Goal: Understand process/instructions: Learn how to perform a task or action

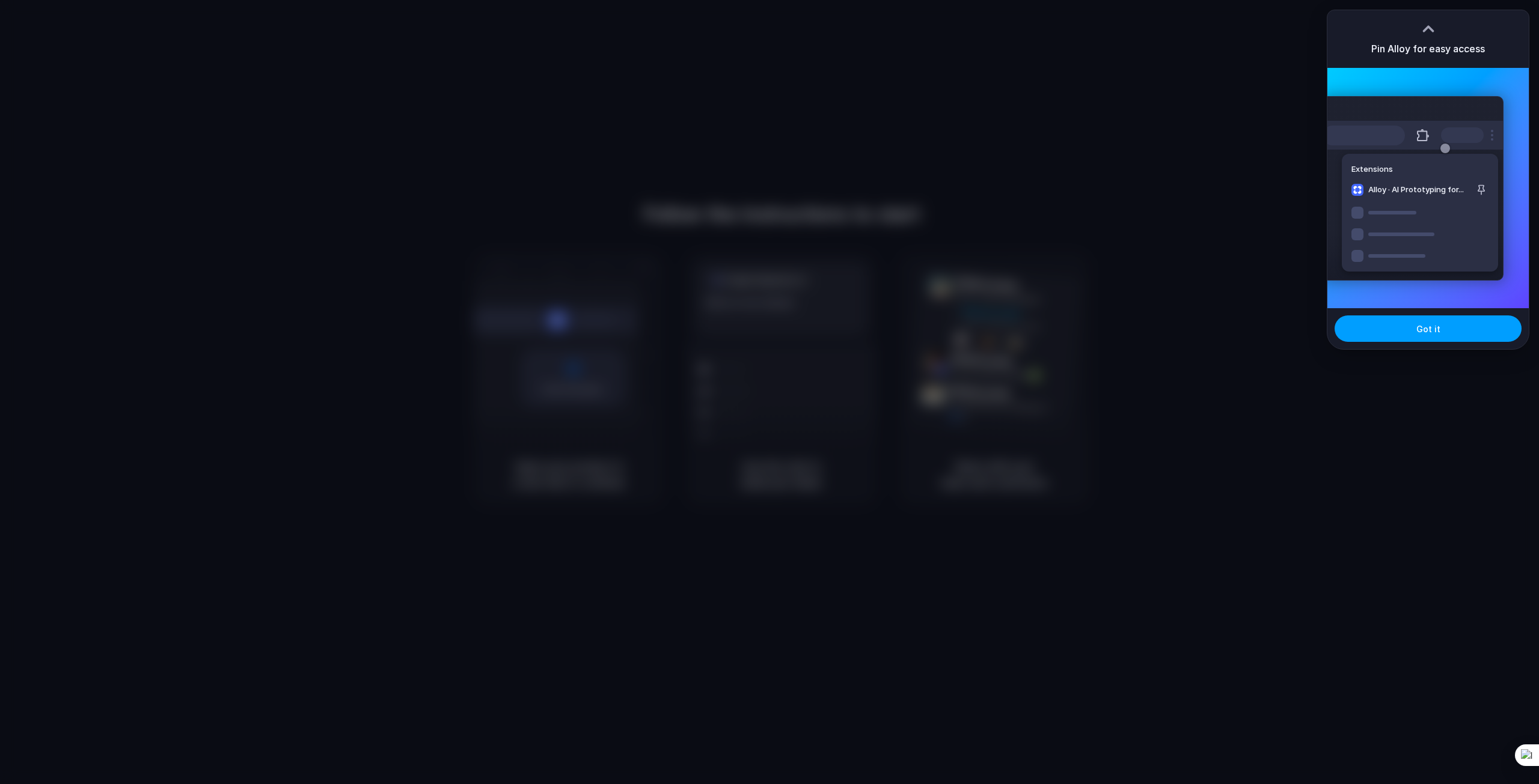
click at [1426, 335] on button "Got it" at bounding box center [1428, 328] width 187 height 27
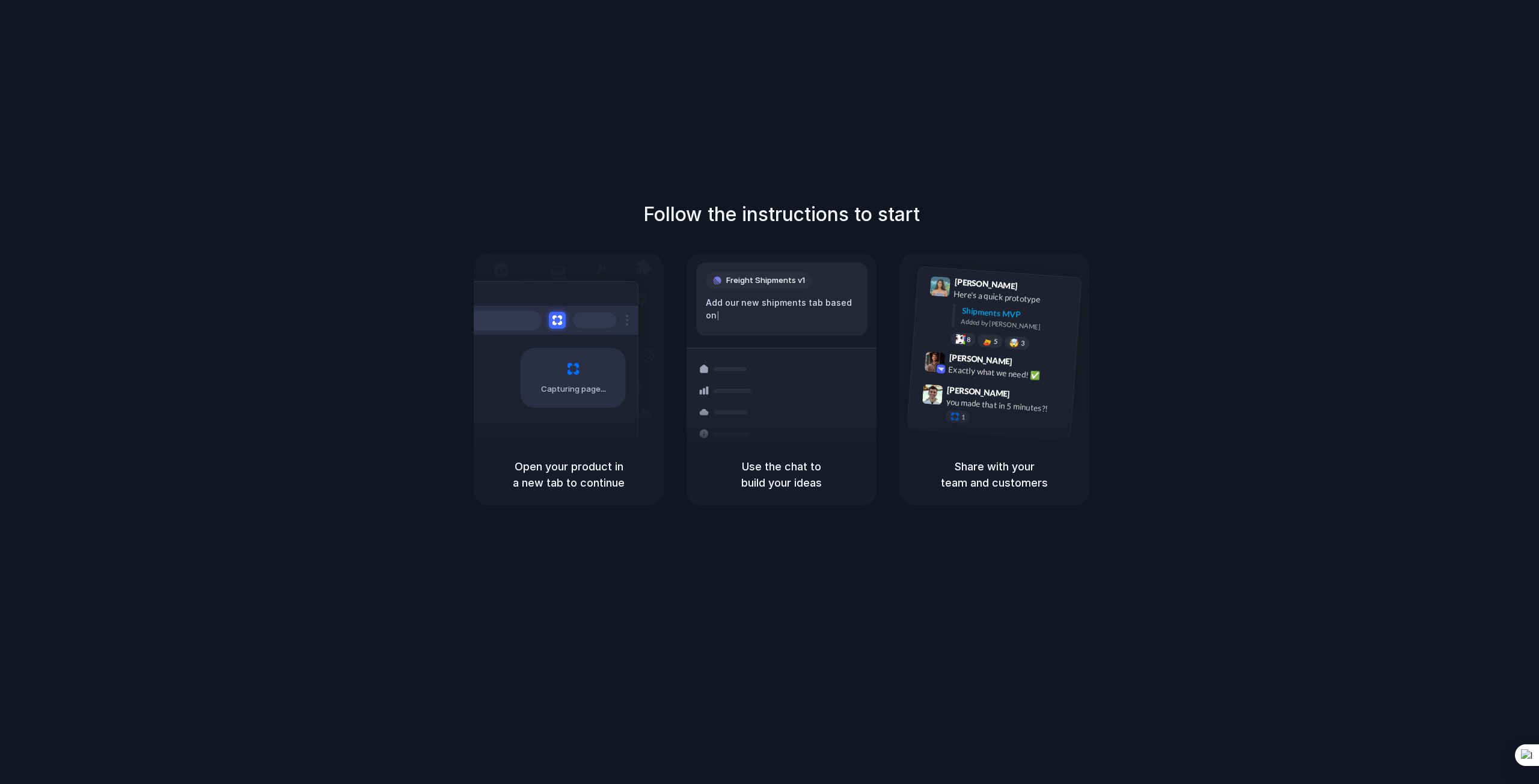
click at [1107, 96] on div "Follow the instructions to start Capturing page Open your product in a new tab …" at bounding box center [782, 404] width 1563 height 808
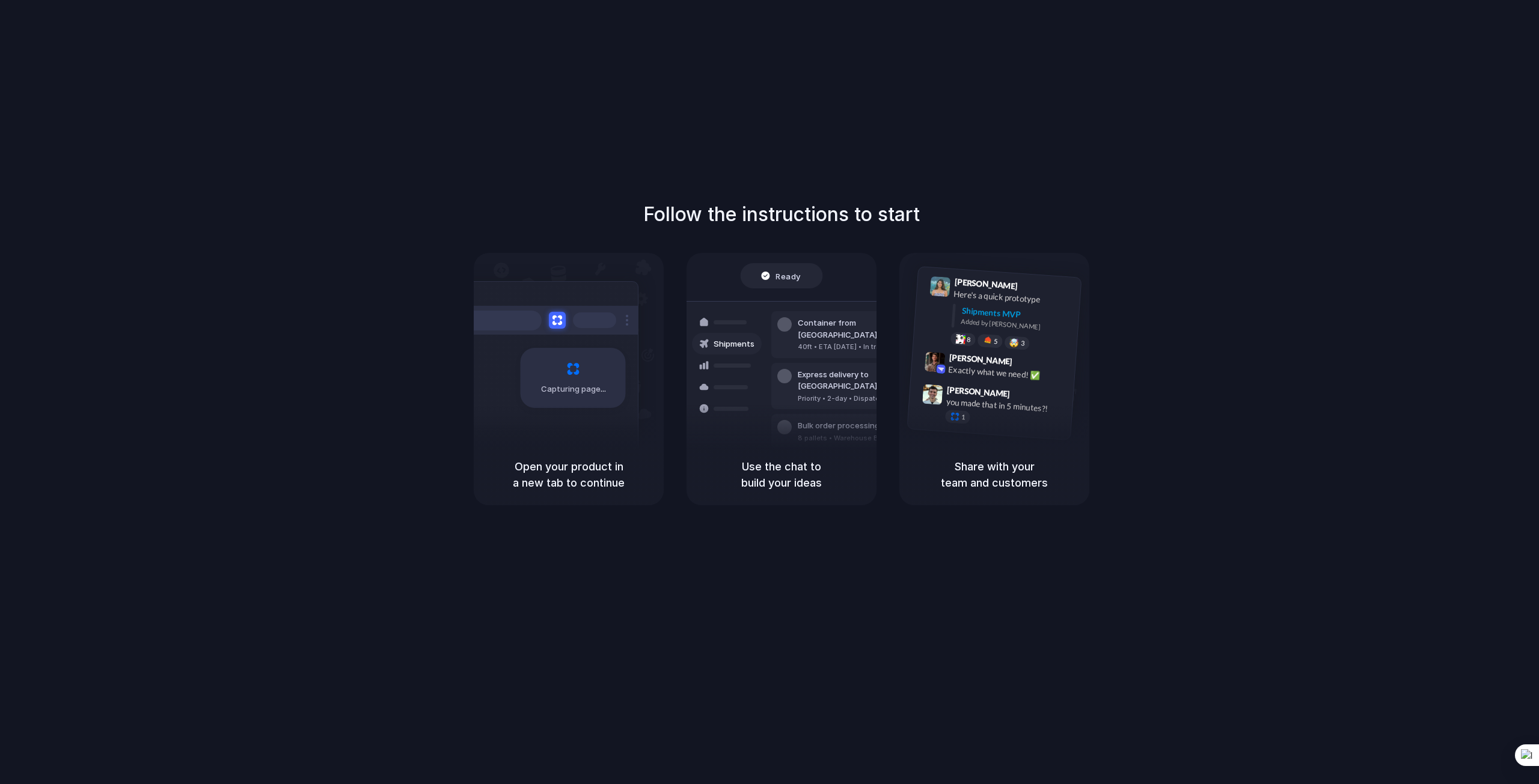
click at [769, 392] on div at bounding box center [769, 392] width 0 height 0
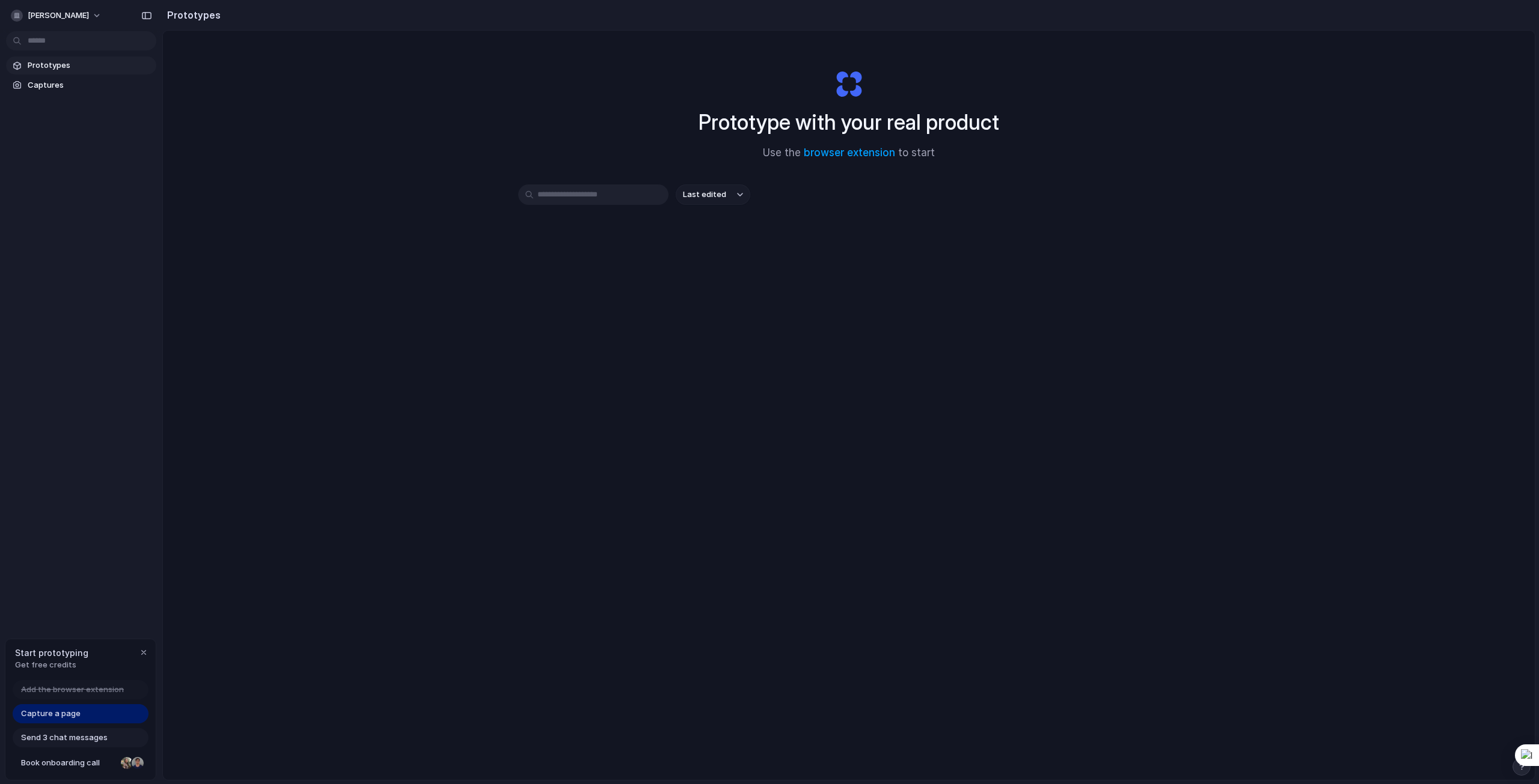
click at [415, 527] on div "Prototype with your real product Use the browser extension to start Last edited" at bounding box center [849, 437] width 1371 height 813
